Goal: Manage account settings

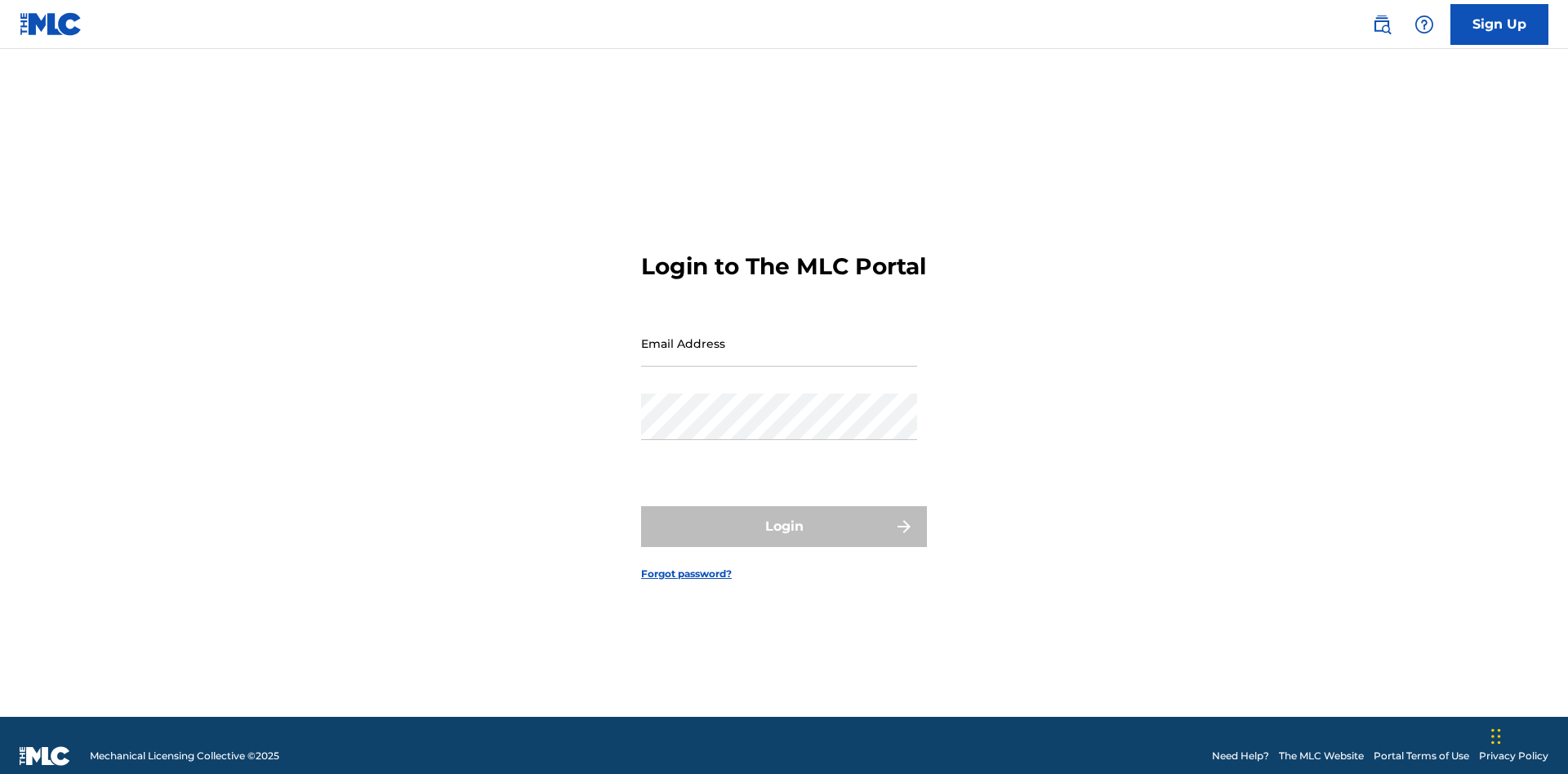
scroll to position [22, 0]
click at [779, 335] on input "Email Address" at bounding box center [779, 344] width 276 height 46
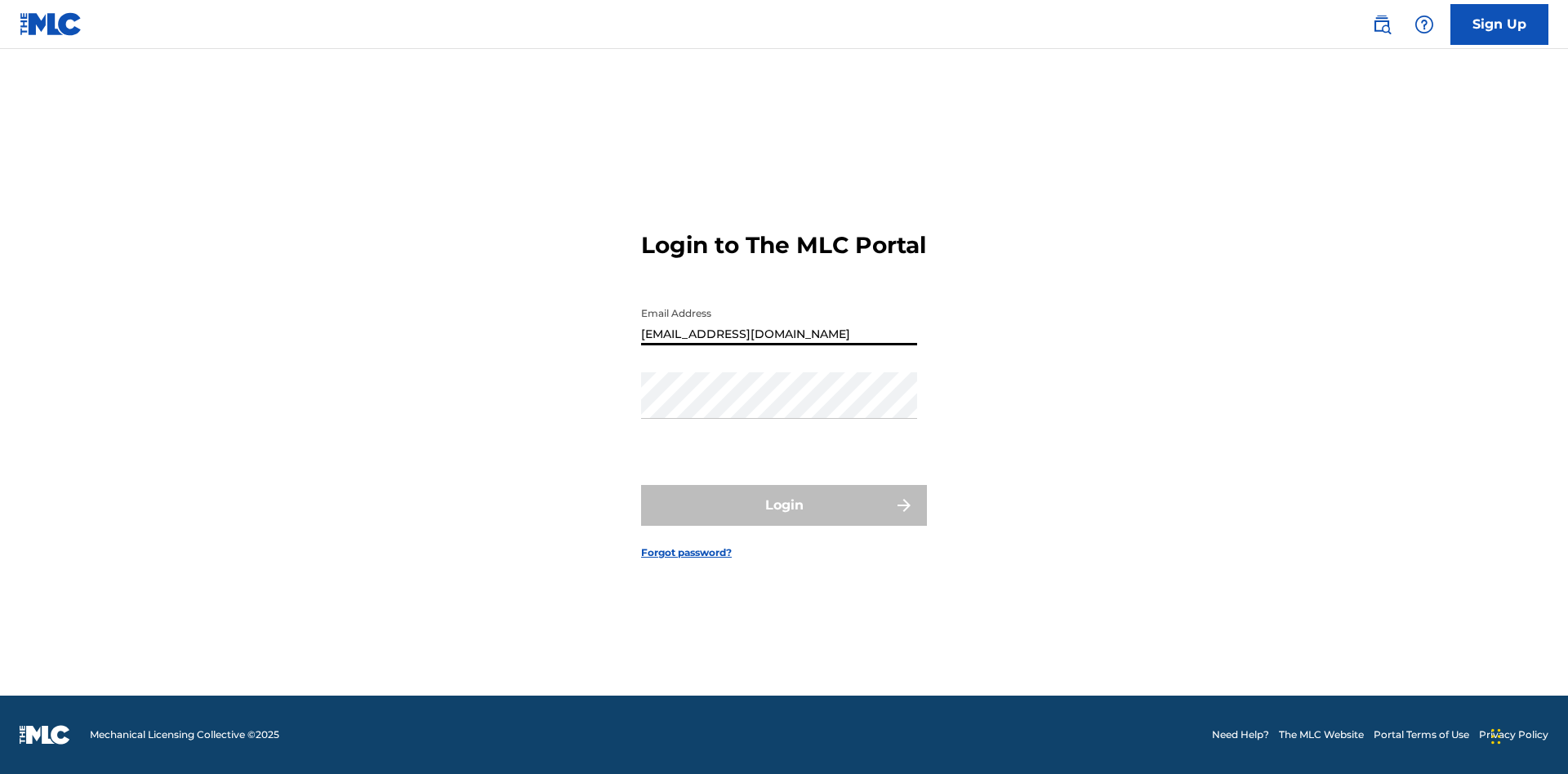
scroll to position [0, 59]
type input "a564c57b-42bd-4ee8-bedb-97e8c6a04ce2@mailslurp.net"
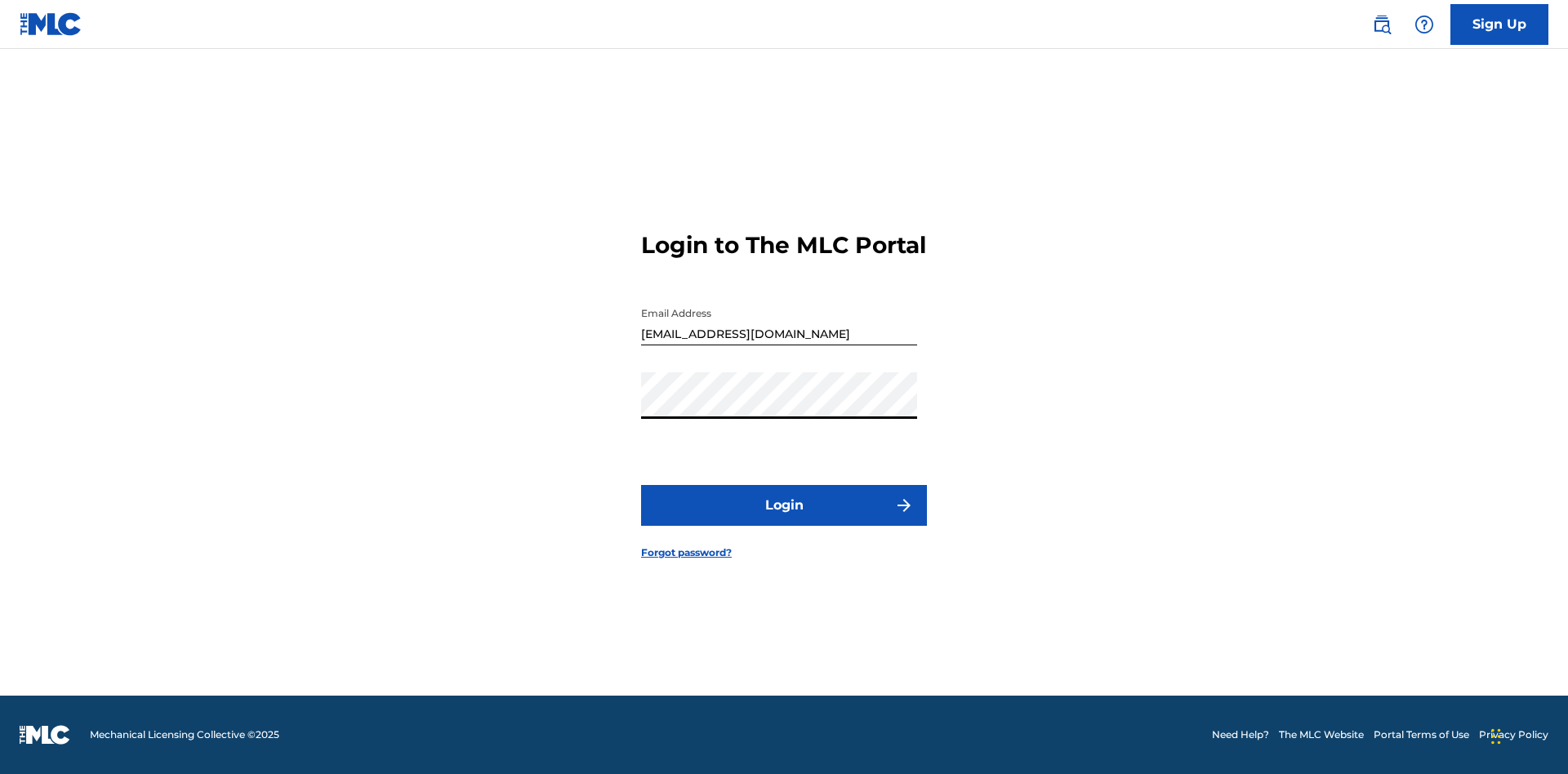
click at [784, 519] on button "Login" at bounding box center [784, 505] width 286 height 41
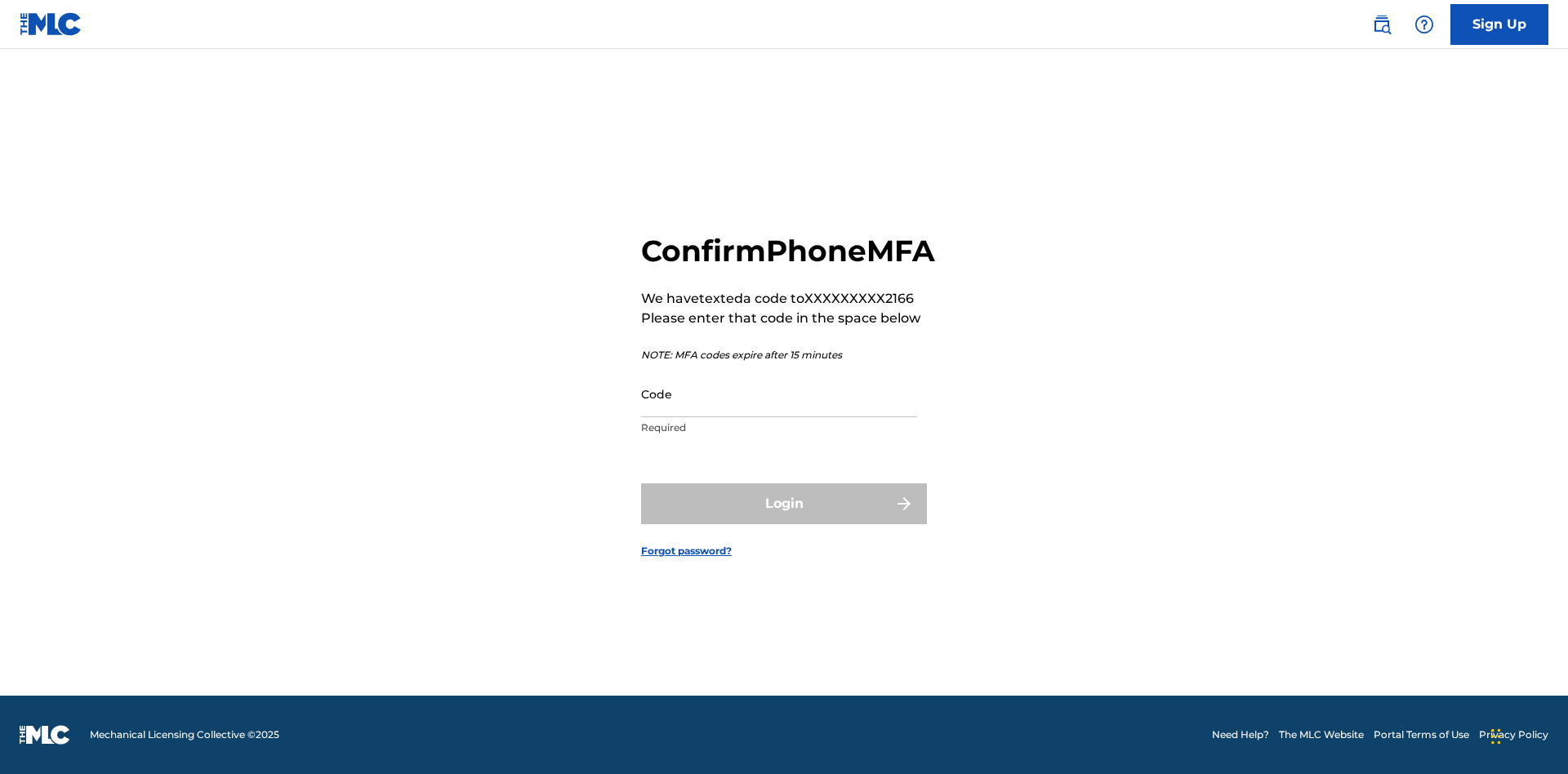
click at [779, 411] on input "Code" at bounding box center [779, 394] width 276 height 46
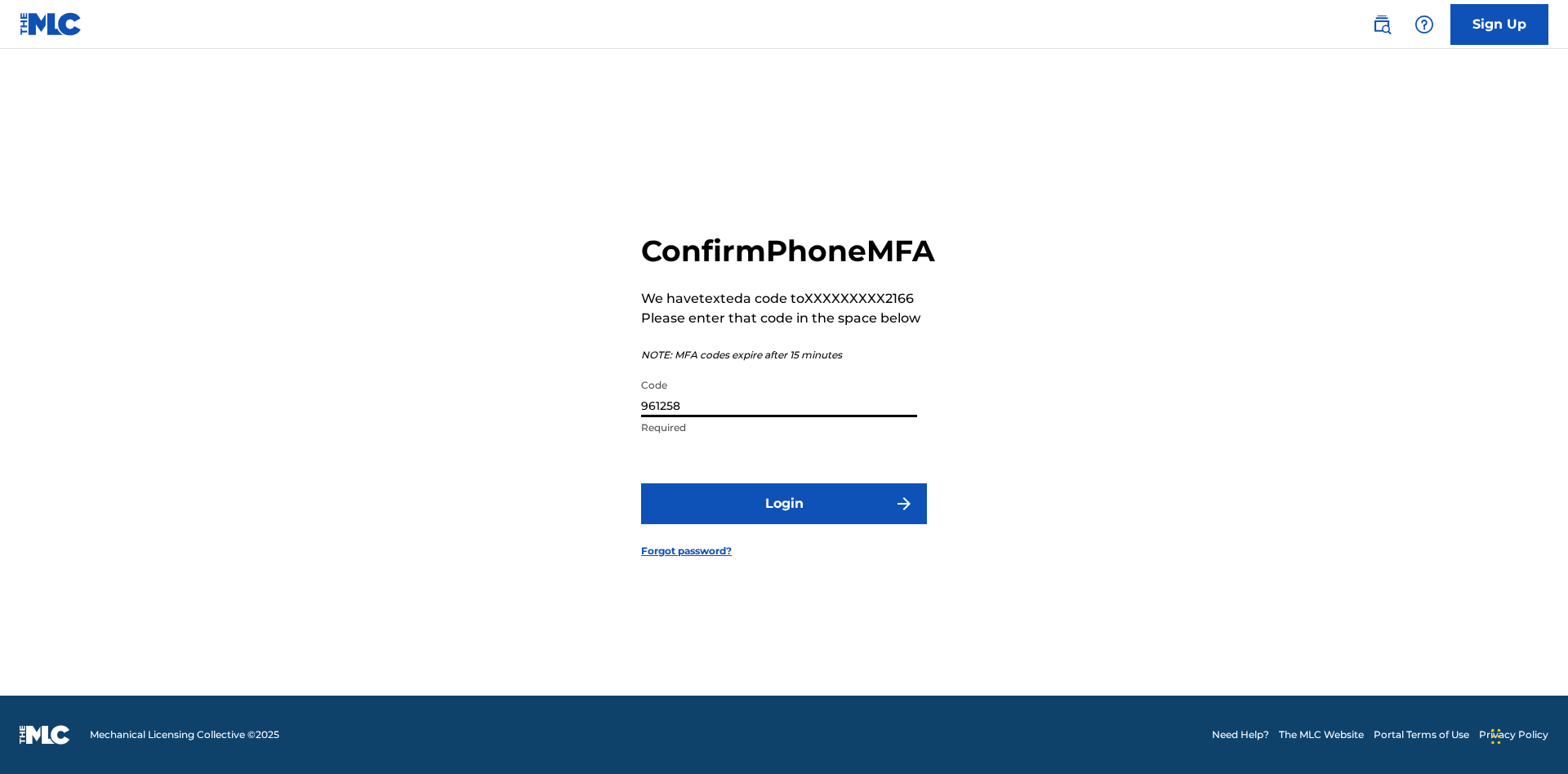
type input "961258"
click at [784, 522] on button "Login" at bounding box center [784, 503] width 286 height 41
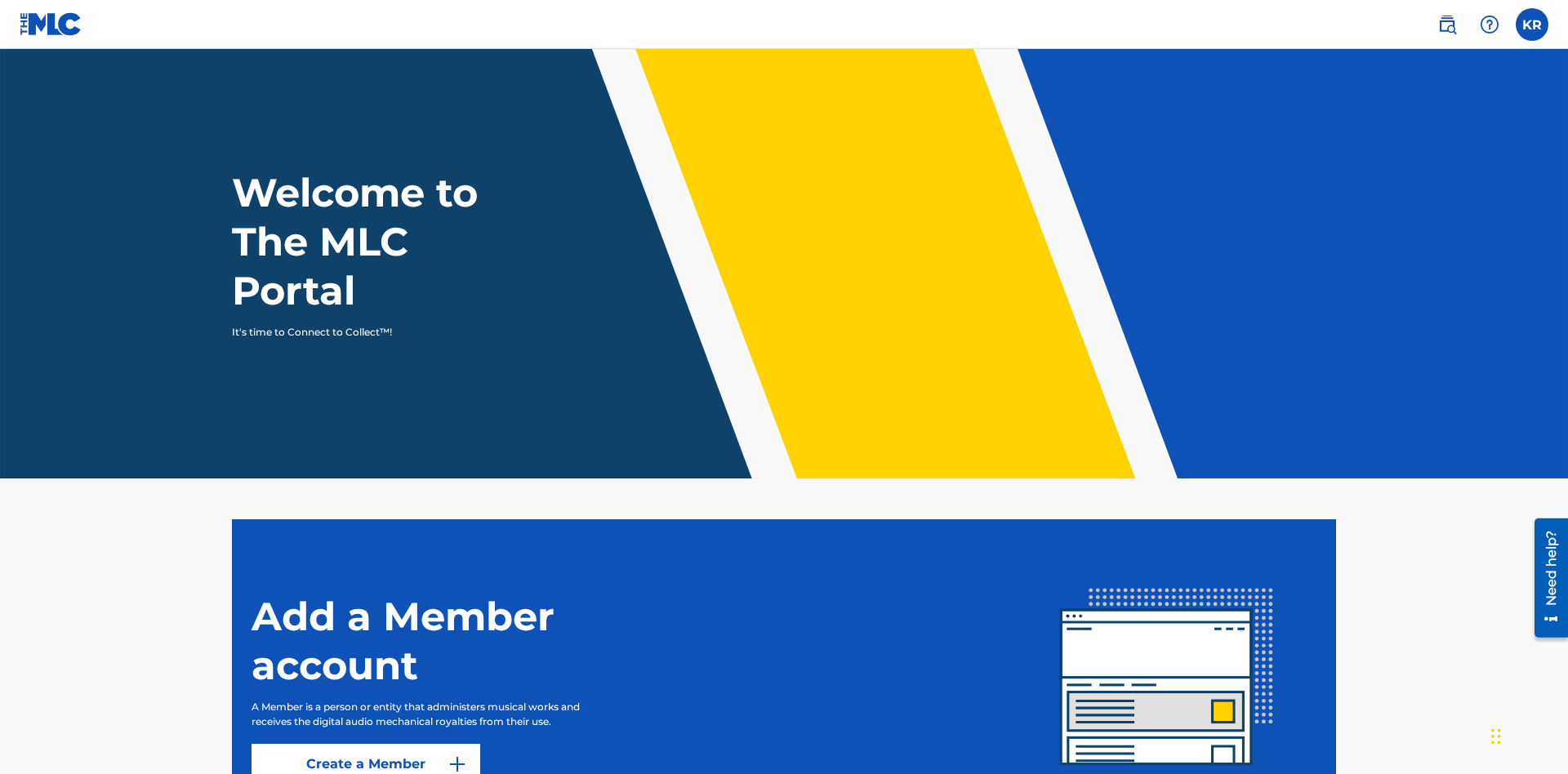
click at [1532, 24] on label at bounding box center [1532, 24] width 32 height 32
click at [1532, 25] on input "KR Krystal Ribble a564c57b-42bd-4ee8-bedb-97e8c6a04ce2@mailslurp.net Notificati…" at bounding box center [1532, 25] width 0 height 0
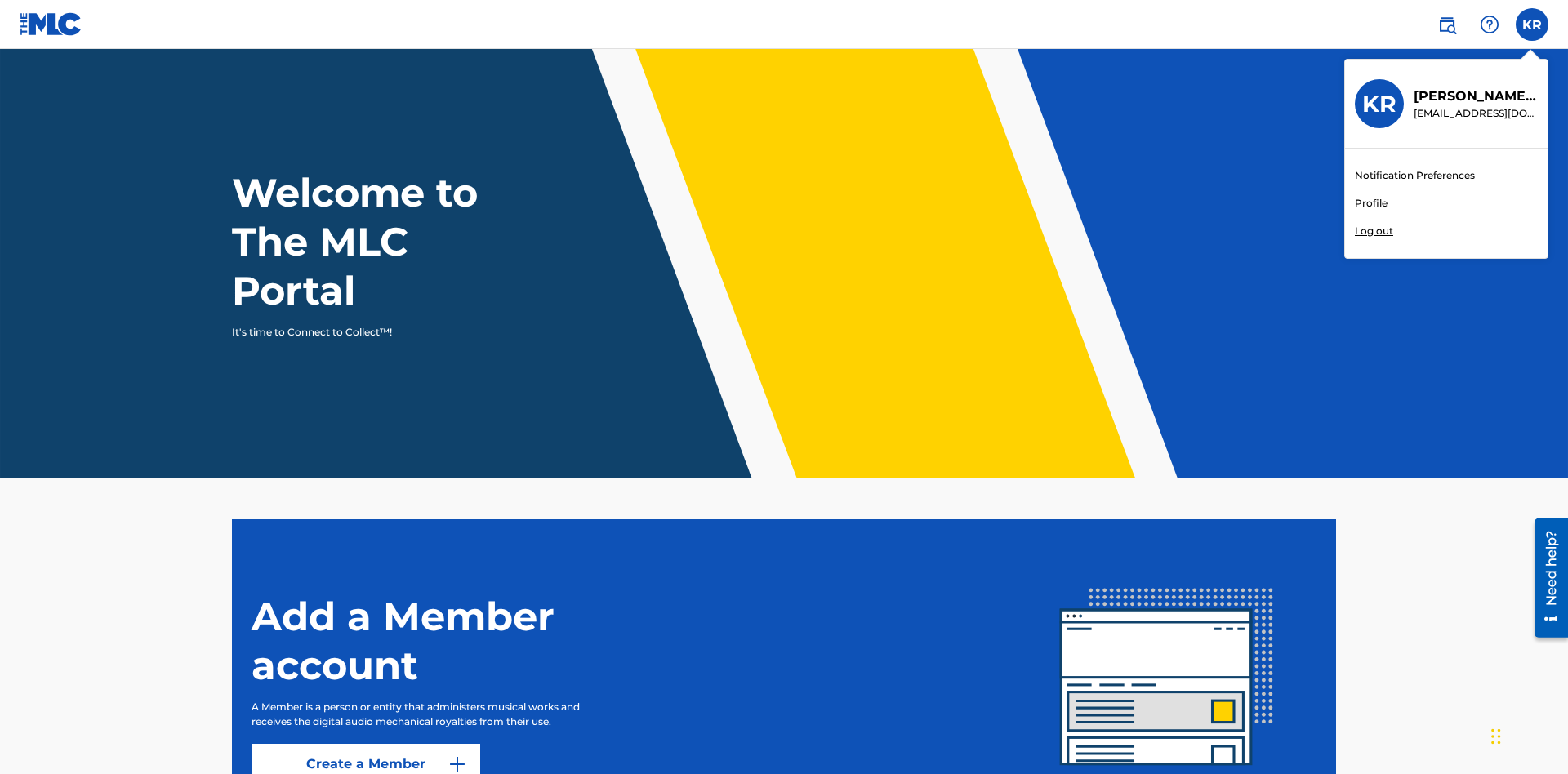
click at [1370, 204] on link "Profile" at bounding box center [1371, 204] width 32 height 15
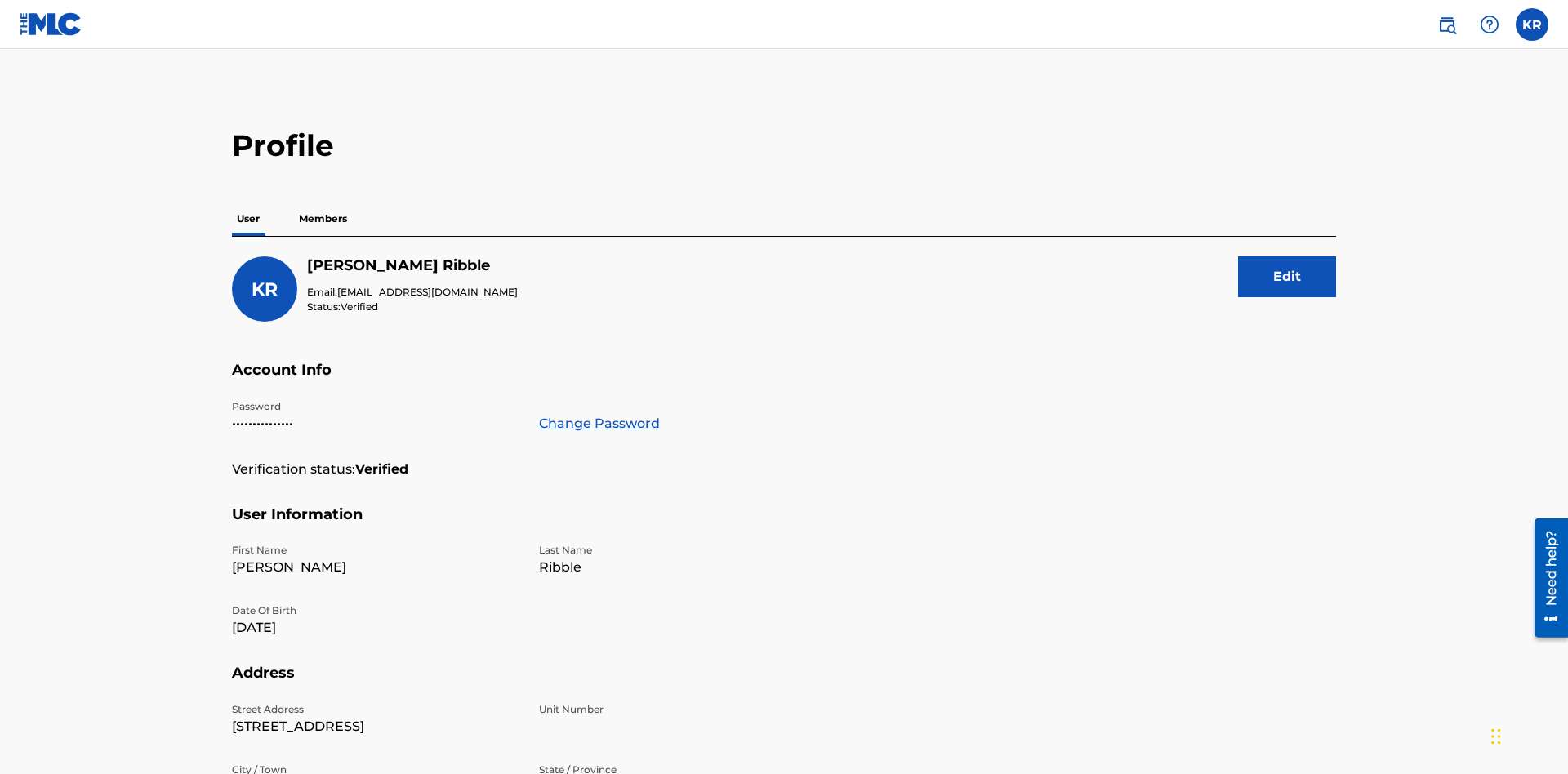
scroll to position [29, 0]
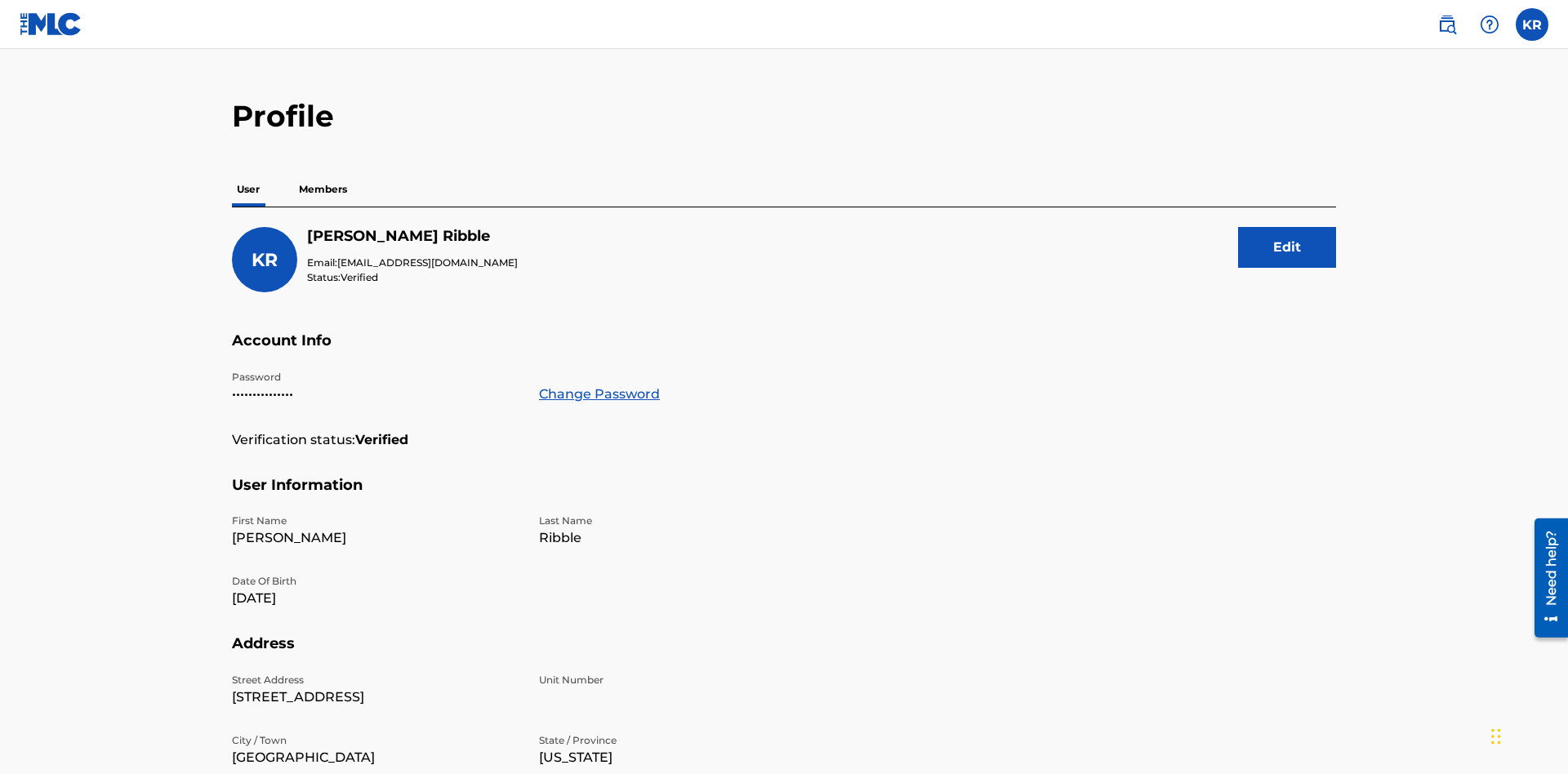
click at [599, 384] on link "Change Password" at bounding box center [600, 394] width 121 height 20
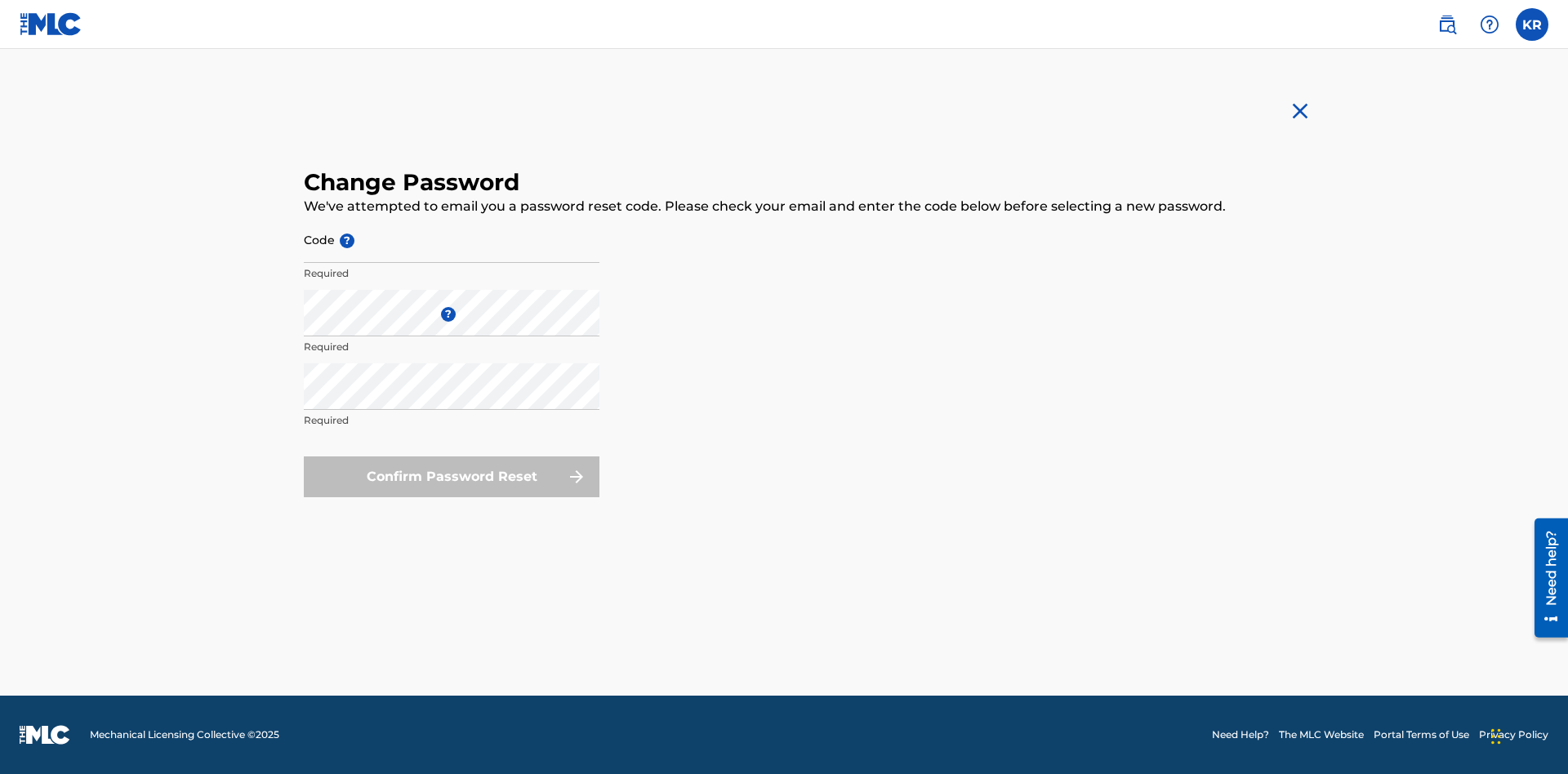
click at [451, 239] on input "Code ?" at bounding box center [451, 239] width 296 height 46
type input "e717b5676a1ea52ea0fd476ddb8c57ee"
